Goal: Task Accomplishment & Management: Complete application form

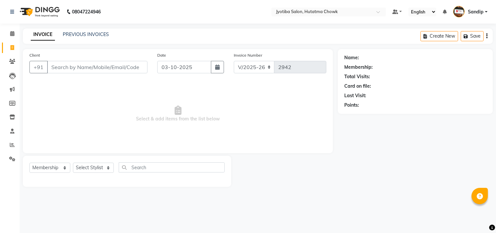
select select "556"
select select "membership"
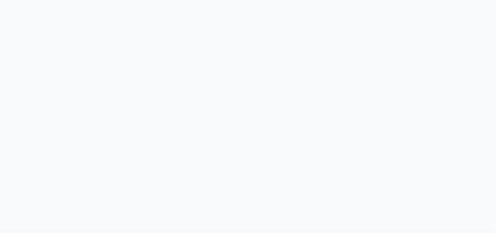
select select "service"
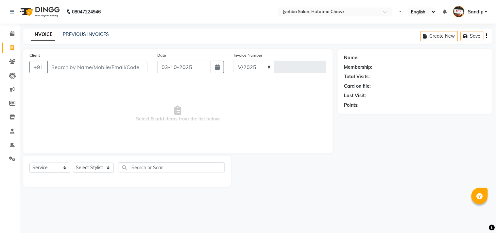
select select "en"
select select "556"
type input "2942"
select select "membership"
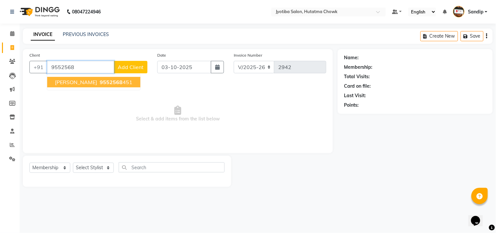
click at [100, 82] on span "9552568" at bounding box center [111, 82] width 23 height 7
type input "9552568451"
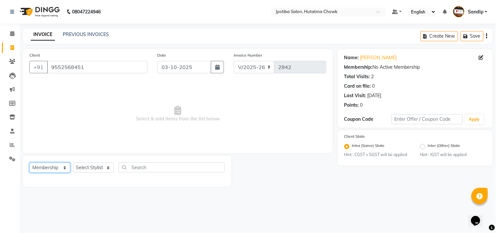
click at [44, 170] on select "Select Service Product Membership Package Voucher Prepaid Gift Card" at bounding box center [49, 168] width 41 height 10
select select "service"
click at [29, 163] on select "Select Service Product Membership Package Voucher Prepaid Gift Card" at bounding box center [49, 168] width 41 height 10
click at [98, 171] on select "Select Stylist [PERSON_NAME] [PERSON_NAME] [PERSON_NAME] prem Sandip [PERSON_NA…" at bounding box center [93, 168] width 41 height 10
select select "84596"
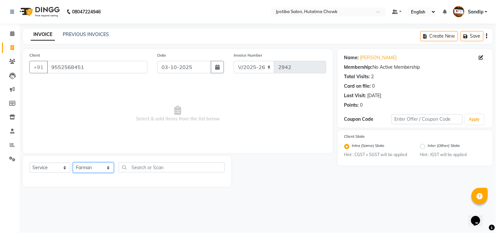
click at [73, 163] on select "Select Stylist [PERSON_NAME] [PERSON_NAME] [PERSON_NAME] prem Sandip [PERSON_NA…" at bounding box center [93, 168] width 41 height 10
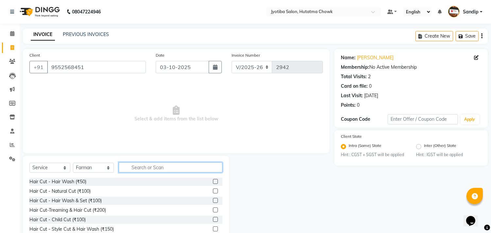
click at [139, 164] on input "text" at bounding box center [171, 167] width 104 height 10
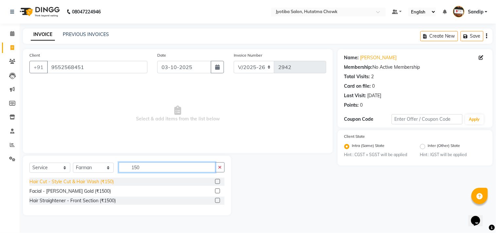
type input "150"
click at [71, 184] on div "Hair Cut - Style Cut & Hair Wash (₹150)" at bounding box center [71, 181] width 84 height 7
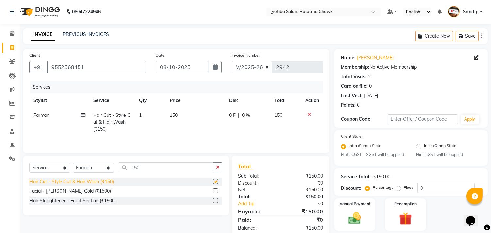
checkbox input "false"
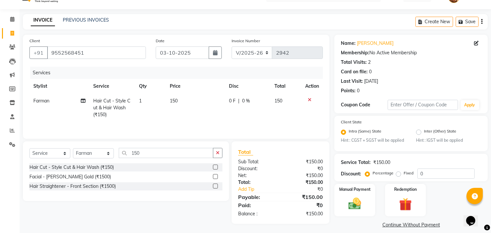
scroll to position [21, 0]
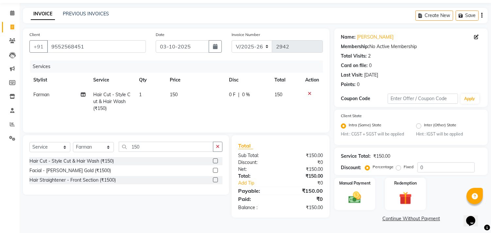
click at [393, 218] on link "Continue Without Payment" at bounding box center [411, 218] width 151 height 7
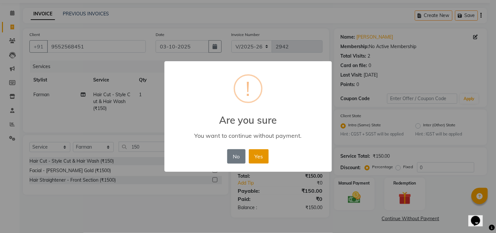
click at [257, 153] on button "Yes" at bounding box center [259, 156] width 20 height 14
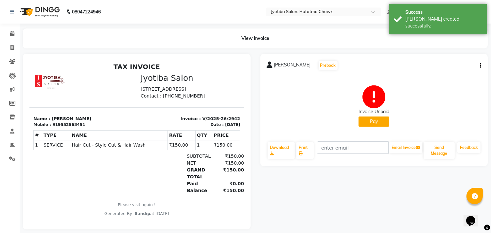
click at [372, 124] on button "Pay" at bounding box center [374, 121] width 31 height 10
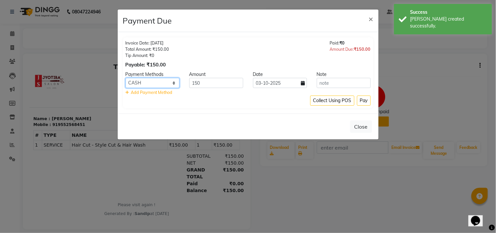
click at [159, 79] on select "CASH ONLINE CARD" at bounding box center [153, 83] width 54 height 10
select select "3"
click at [126, 78] on select "CASH ONLINE CARD" at bounding box center [153, 83] width 54 height 10
click at [361, 98] on button "Pay" at bounding box center [364, 101] width 14 height 10
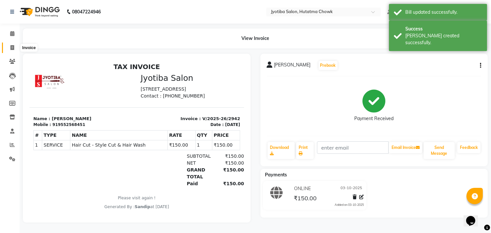
click at [11, 50] on span at bounding box center [12, 48] width 11 height 8
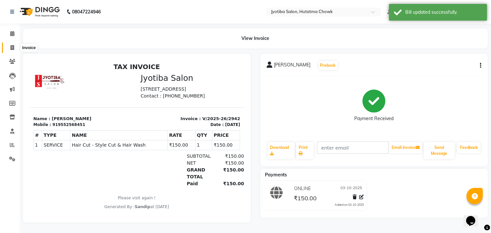
select select "556"
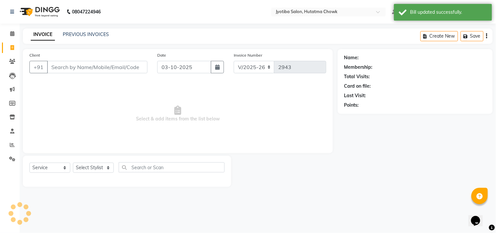
select select "membership"
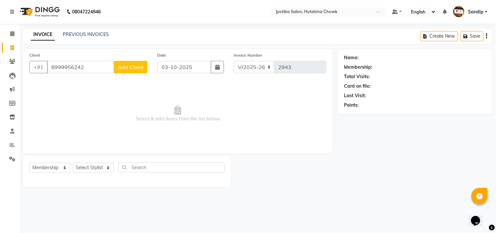
type input "8999956242"
click at [133, 63] on button "Add Client" at bounding box center [131, 67] width 34 height 12
select select "22"
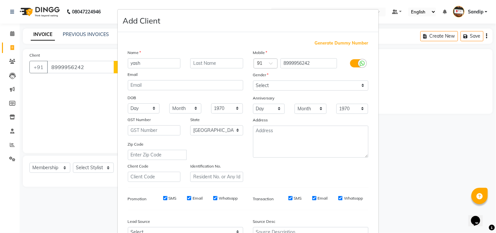
type input "yash"
click at [260, 82] on select "Select [DEMOGRAPHIC_DATA] [DEMOGRAPHIC_DATA] Other Prefer Not To Say" at bounding box center [310, 85] width 115 height 10
select select "[DEMOGRAPHIC_DATA]"
click at [253, 80] on select "Select [DEMOGRAPHIC_DATA] [DEMOGRAPHIC_DATA] Other Prefer Not To Say" at bounding box center [310, 85] width 115 height 10
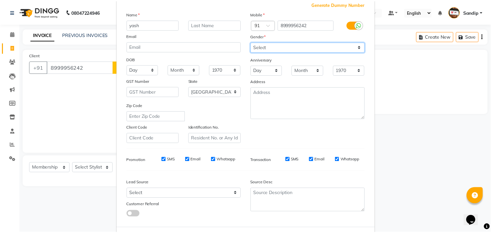
scroll to position [69, 0]
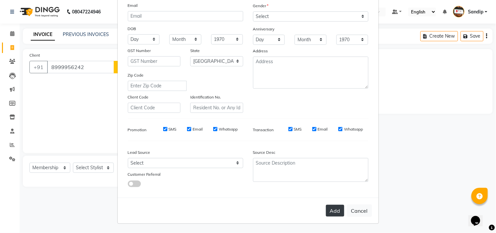
click at [334, 210] on button "Add" at bounding box center [335, 211] width 18 height 12
select select
select select "null"
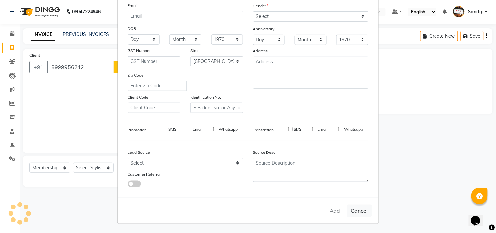
select select
checkbox input "false"
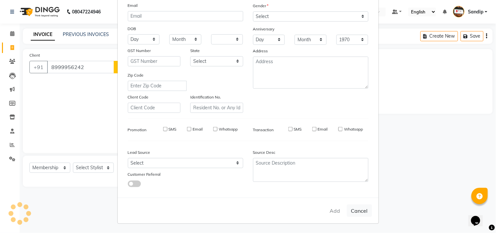
checkbox input "false"
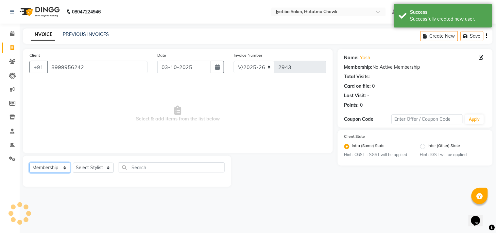
click at [49, 171] on select "Select Service Product Membership Package Voucher Prepaid Gift Card" at bounding box center [49, 168] width 41 height 10
select select "service"
click at [29, 163] on select "Select Service Product Membership Package Voucher Prepaid Gift Card" at bounding box center [49, 168] width 41 height 10
click at [98, 167] on select "Select Stylist [PERSON_NAME] [PERSON_NAME] [PERSON_NAME] prem Sandip [PERSON_NA…" at bounding box center [93, 168] width 41 height 10
select select "7207"
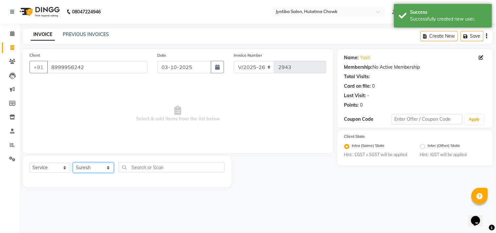
click at [73, 163] on select "Select Stylist [PERSON_NAME] [PERSON_NAME] [PERSON_NAME] prem Sandip [PERSON_NA…" at bounding box center [93, 168] width 41 height 10
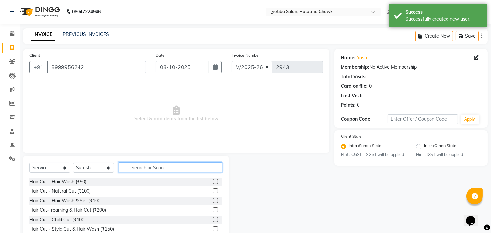
click at [141, 170] on input "text" at bounding box center [171, 167] width 104 height 10
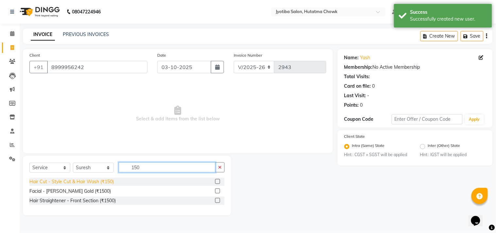
type input "150"
click at [76, 183] on div "Hair Cut - Style Cut & Hair Wash (₹150)" at bounding box center [71, 181] width 84 height 7
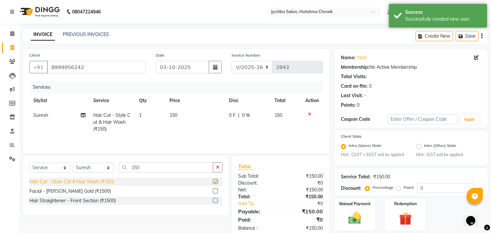
checkbox input "false"
click at [220, 167] on button "button" at bounding box center [217, 167] width 9 height 10
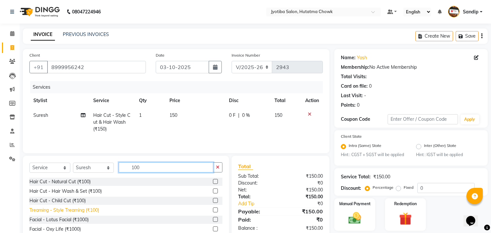
type input "100"
click at [61, 208] on div "Treaming - Style Treaming (₹100)" at bounding box center [64, 210] width 70 height 7
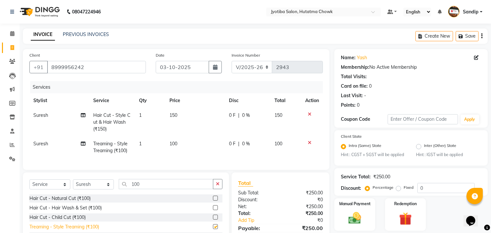
checkbox input "false"
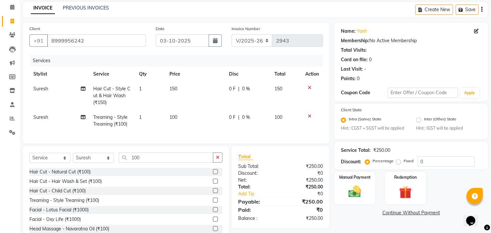
scroll to position [51, 0]
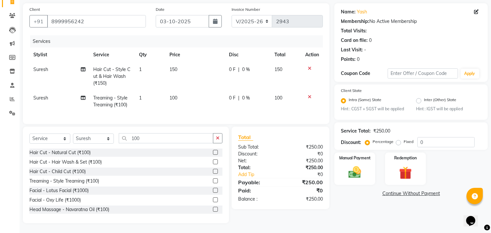
click at [391, 190] on link "Continue Without Payment" at bounding box center [411, 193] width 151 height 7
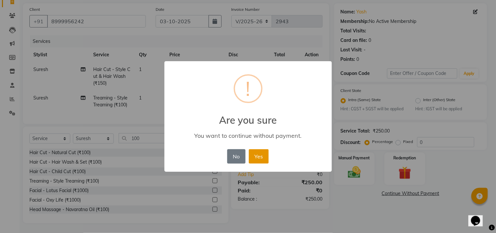
click at [264, 157] on button "Yes" at bounding box center [259, 156] width 20 height 14
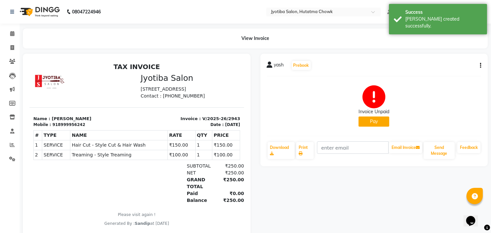
click at [360, 122] on button "Pay" at bounding box center [374, 121] width 31 height 10
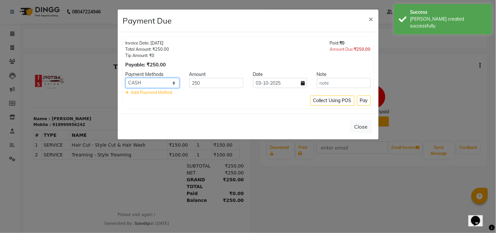
drag, startPoint x: 149, startPoint y: 83, endPoint x: 149, endPoint y: 87, distance: 3.6
click at [149, 83] on select "CASH ONLINE CARD" at bounding box center [153, 83] width 54 height 10
select select "3"
click at [126, 78] on select "CASH ONLINE CARD" at bounding box center [153, 83] width 54 height 10
click at [362, 102] on button "Pay" at bounding box center [364, 101] width 14 height 10
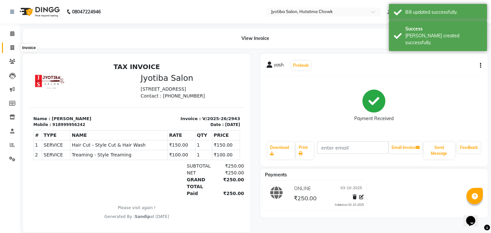
click at [9, 50] on span at bounding box center [12, 48] width 11 height 8
select select "service"
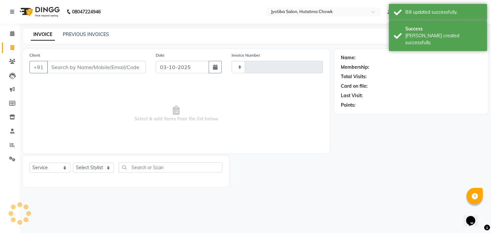
type input "2944"
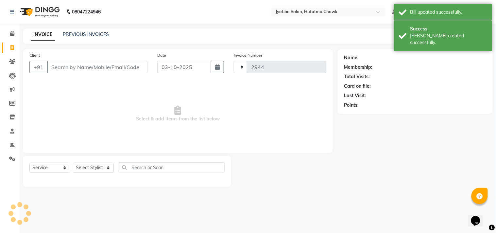
select select "556"
select select "membership"
click at [84, 33] on link "PREVIOUS INVOICES" at bounding box center [86, 34] width 46 height 6
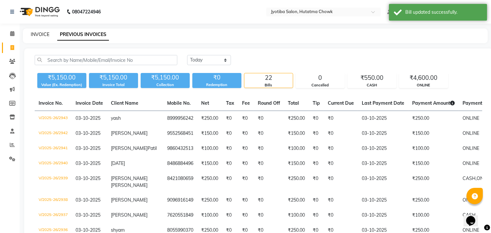
click at [40, 34] on link "INVOICE" at bounding box center [40, 34] width 19 height 6
select select "556"
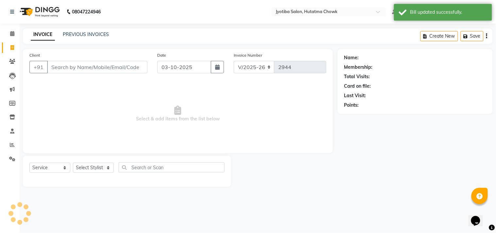
select select "membership"
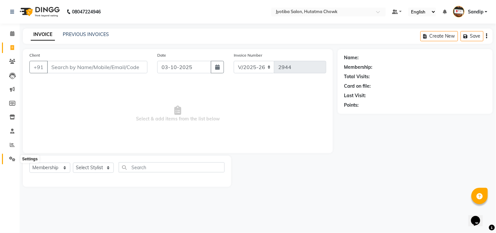
click at [11, 161] on icon at bounding box center [12, 158] width 6 height 5
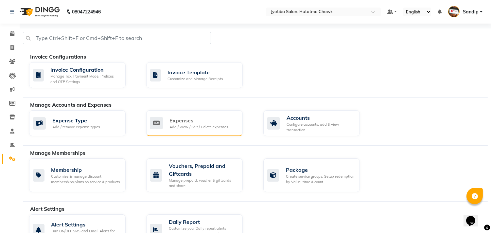
click at [222, 115] on div "Expenses Add / View / Edit / Delete expenses" at bounding box center [194, 123] width 96 height 26
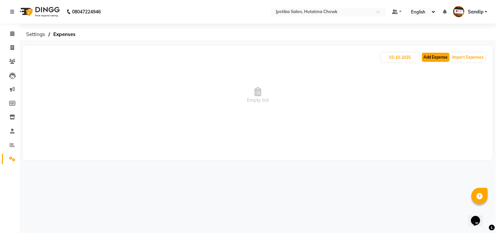
click at [432, 57] on button "Add Expense" at bounding box center [435, 57] width 27 height 9
select select "1"
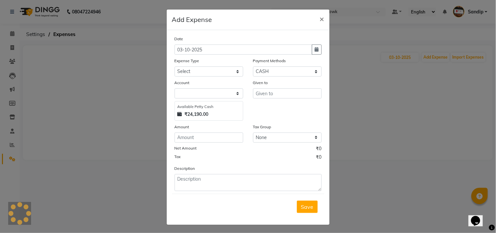
click at [210, 65] on div "Expense Type" at bounding box center [209, 61] width 69 height 9
select select "1663"
click at [210, 71] on select "Select Advance salary Advance salary ajaj Bank charges Car maintenance Cash tra…" at bounding box center [209, 71] width 69 height 10
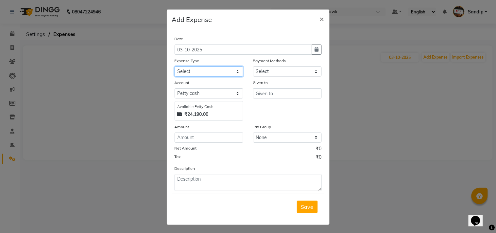
select select "2500"
click at [175, 66] on select "Select Advance salary Advance salary ajaj Bank charges Car maintenance Cash tra…" at bounding box center [209, 71] width 69 height 10
click at [271, 73] on select "Select CASH ONLINE CARD" at bounding box center [287, 71] width 69 height 10
click at [269, 122] on div "Date [DATE] Expense Type Select Advance salary Advance salary ajaj Bank charges…" at bounding box center [248, 113] width 147 height 156
click at [267, 72] on select "Select CASH ONLINE CARD" at bounding box center [287, 71] width 69 height 10
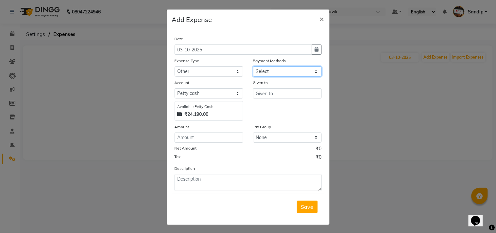
select select "1"
click at [253, 66] on select "Select CASH ONLINE CARD" at bounding box center [287, 71] width 69 height 10
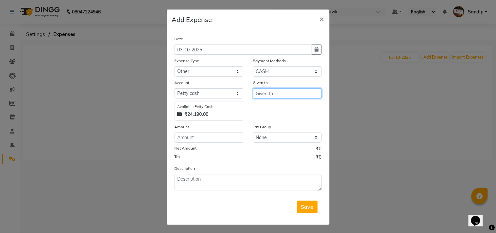
click at [271, 93] on input "text" at bounding box center [287, 93] width 69 height 10
type input "khali shop"
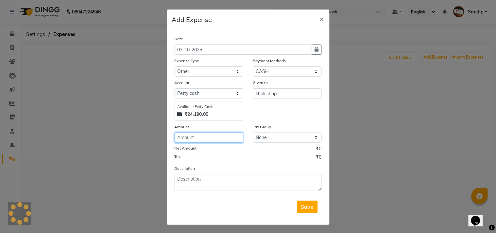
click at [202, 137] on input "number" at bounding box center [209, 137] width 69 height 10
type input "30"
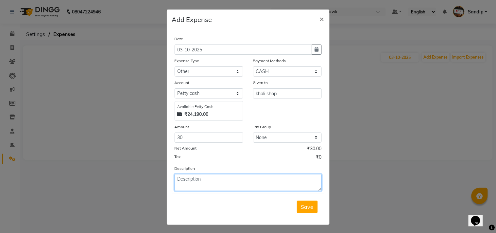
click at [198, 183] on textarea at bounding box center [248, 182] width 147 height 17
type textarea "Khalch shop"
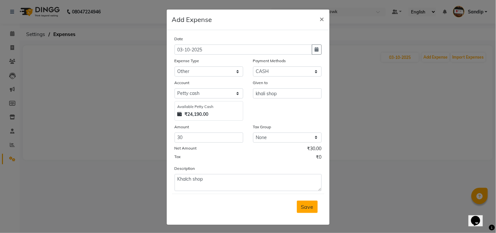
click at [306, 213] on button "Save" at bounding box center [307, 207] width 21 height 12
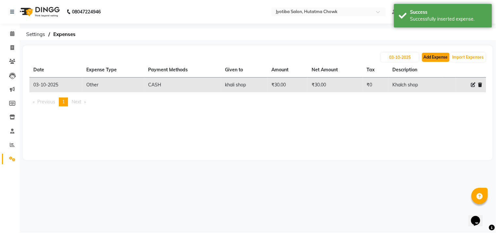
click at [430, 56] on button "Add Expense" at bounding box center [435, 57] width 27 height 9
select select "1"
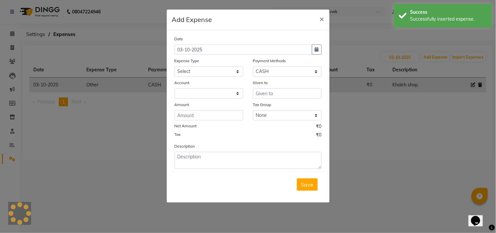
select select "1663"
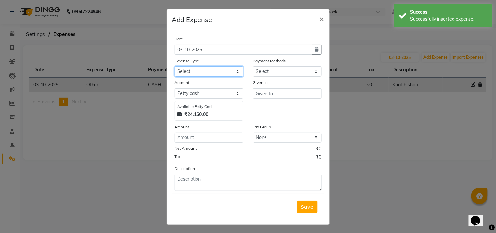
click at [207, 69] on select "Select Advance salary Advance salary ajaj Bank charges Car maintenance Cash tra…" at bounding box center [209, 71] width 69 height 10
select select "2500"
click at [175, 66] on select "Select Advance salary Advance salary ajaj Bank charges Car maintenance Cash tra…" at bounding box center [209, 71] width 69 height 10
click at [277, 70] on select "Select CASH ONLINE CARD" at bounding box center [287, 71] width 69 height 10
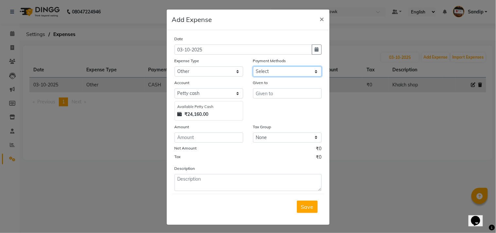
select select "1"
click at [253, 66] on select "Select CASH ONLINE CARD" at bounding box center [287, 71] width 69 height 10
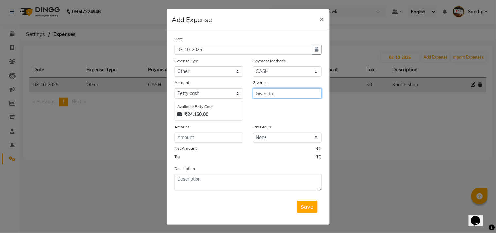
click at [270, 97] on input "text" at bounding box center [287, 93] width 69 height 10
type input "Oil"
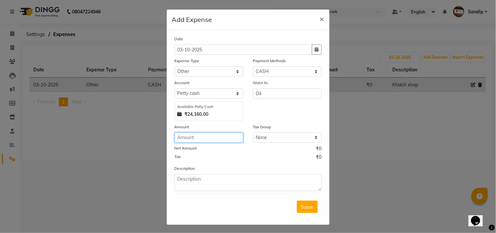
click at [199, 135] on input "number" at bounding box center [209, 137] width 69 height 10
type input "140"
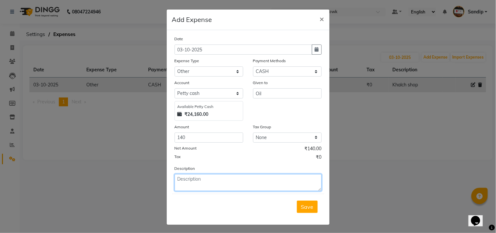
click at [210, 184] on textarea at bounding box center [248, 182] width 147 height 17
type textarea "D"
type textarea "mandir sathi 140 chay Oil"
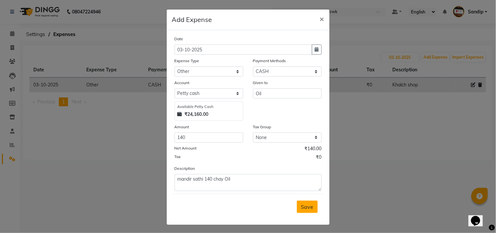
click at [306, 205] on span "Save" at bounding box center [307, 206] width 12 height 7
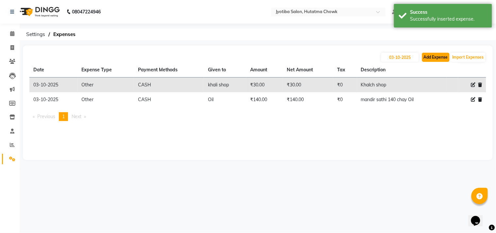
click at [428, 54] on button "Add Expense" at bounding box center [435, 57] width 27 height 9
select select "1663"
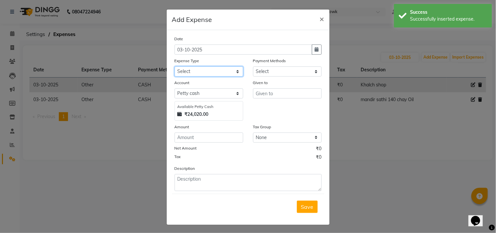
click at [210, 73] on select "Select Advance salary Advance salary ajaj Bank charges Car maintenance Cash tra…" at bounding box center [209, 71] width 69 height 10
select select "2500"
click at [175, 66] on select "Select Advance salary Advance salary ajaj Bank charges Car maintenance Cash tra…" at bounding box center [209, 71] width 69 height 10
click at [261, 69] on select "Select CASH ONLINE CARD" at bounding box center [287, 71] width 69 height 10
select select "1"
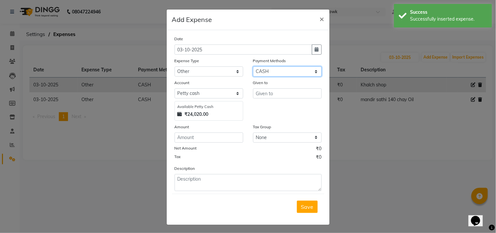
click at [253, 66] on select "Select CASH ONLINE CARD" at bounding box center [287, 71] width 69 height 10
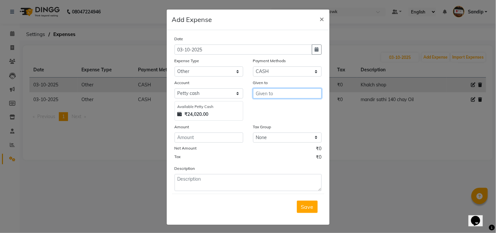
click at [268, 96] on input "text" at bounding box center [287, 93] width 69 height 10
type input "Limbu"
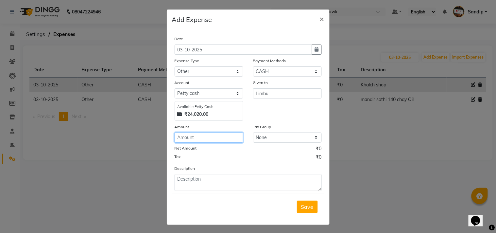
click at [202, 138] on input "number" at bounding box center [209, 137] width 69 height 10
type input "10"
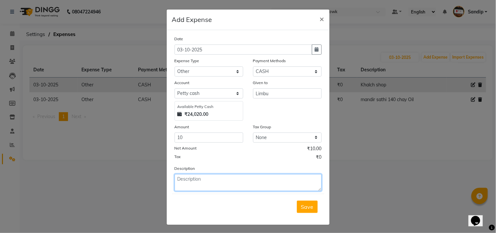
click at [210, 189] on textarea at bounding box center [248, 182] width 147 height 17
type textarea "Limbu sathi 10 [PERSON_NAME]"
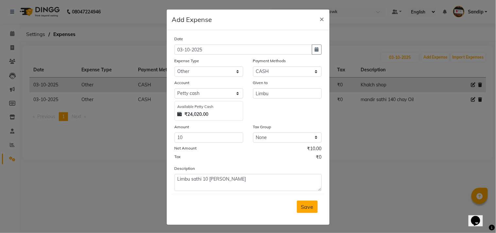
click at [297, 210] on button "Save" at bounding box center [307, 207] width 21 height 12
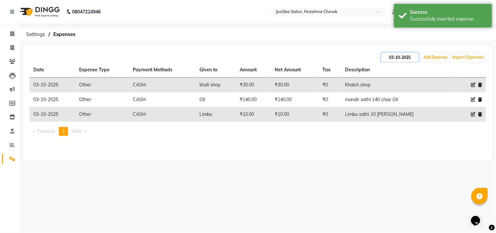
click at [398, 59] on input "03-10-2025" at bounding box center [400, 57] width 38 height 9
select select "10"
select select "2025"
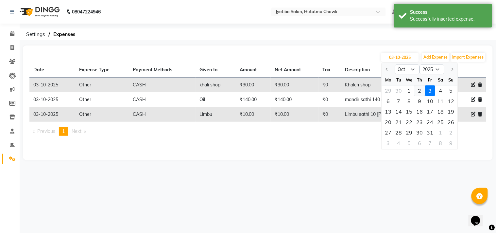
click at [421, 93] on div "2" at bounding box center [420, 90] width 10 height 10
type input "02-10-2025"
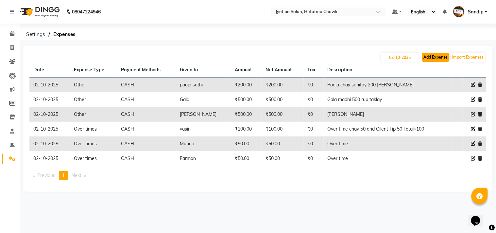
click at [438, 58] on button "Add Expense" at bounding box center [435, 57] width 27 height 9
select select "1"
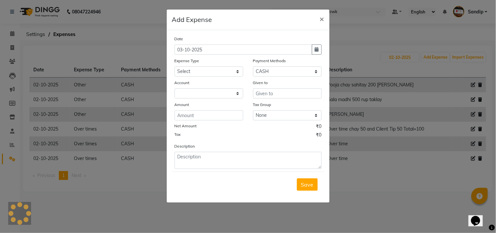
select select "1663"
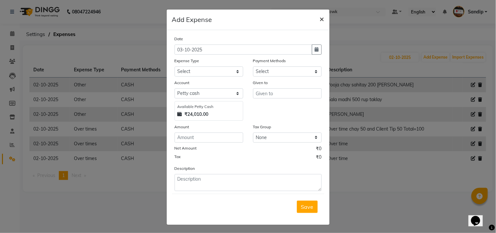
click at [320, 20] on span "×" at bounding box center [322, 19] width 5 height 10
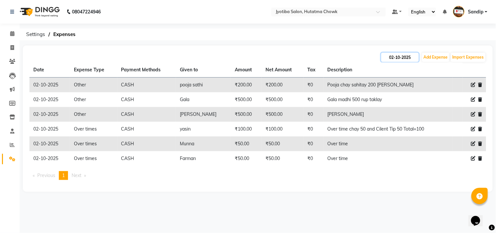
click at [402, 60] on input "02-10-2025" at bounding box center [400, 57] width 38 height 9
select select "10"
select select "2025"
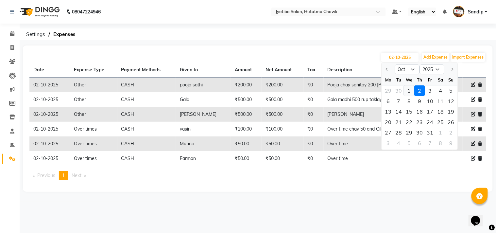
click at [409, 92] on div "1" at bounding box center [409, 90] width 10 height 10
type input "01-10-2025"
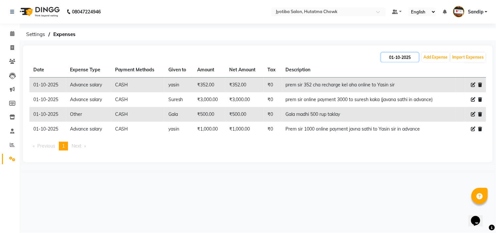
click at [400, 60] on input "01-10-2025" at bounding box center [400, 57] width 38 height 9
select select "10"
select select "2025"
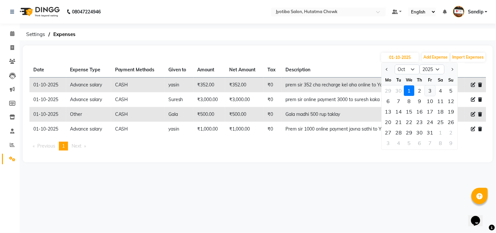
click at [430, 92] on div "3" at bounding box center [430, 90] width 10 height 10
type input "03-10-2025"
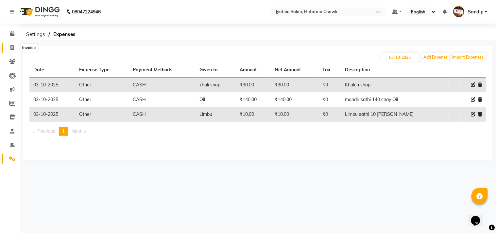
click at [12, 47] on icon at bounding box center [12, 47] width 4 height 5
select select "service"
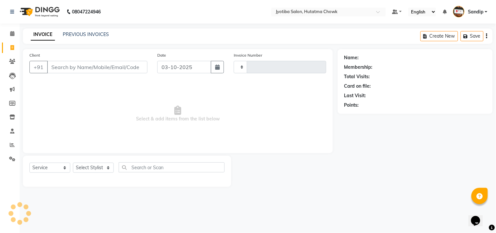
type input "2944"
select select "556"
select select "membership"
click at [83, 35] on link "PREVIOUS INVOICES" at bounding box center [86, 34] width 46 height 6
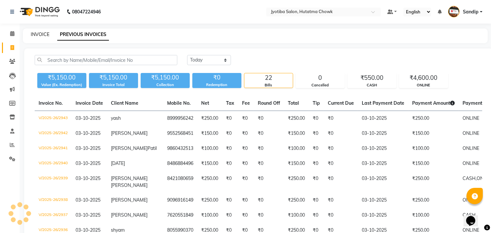
click at [40, 33] on link "INVOICE" at bounding box center [40, 34] width 19 height 6
select select "service"
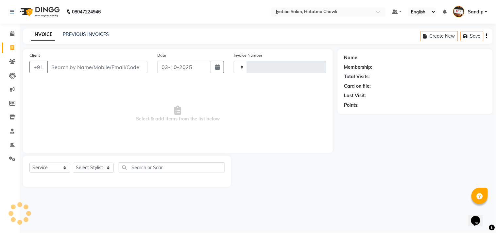
type input "2944"
select select "556"
select select "membership"
click at [84, 33] on link "PREVIOUS INVOICES" at bounding box center [86, 34] width 46 height 6
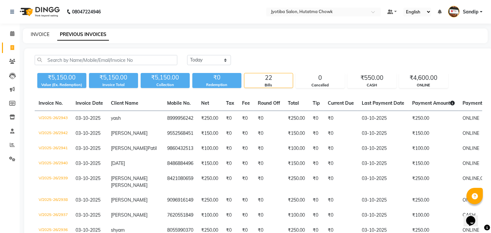
click at [41, 35] on link "INVOICE" at bounding box center [40, 34] width 19 height 6
select select "service"
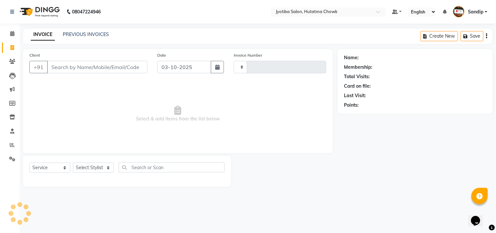
type input "2944"
select select "556"
select select "membership"
